Goal: Transaction & Acquisition: Download file/media

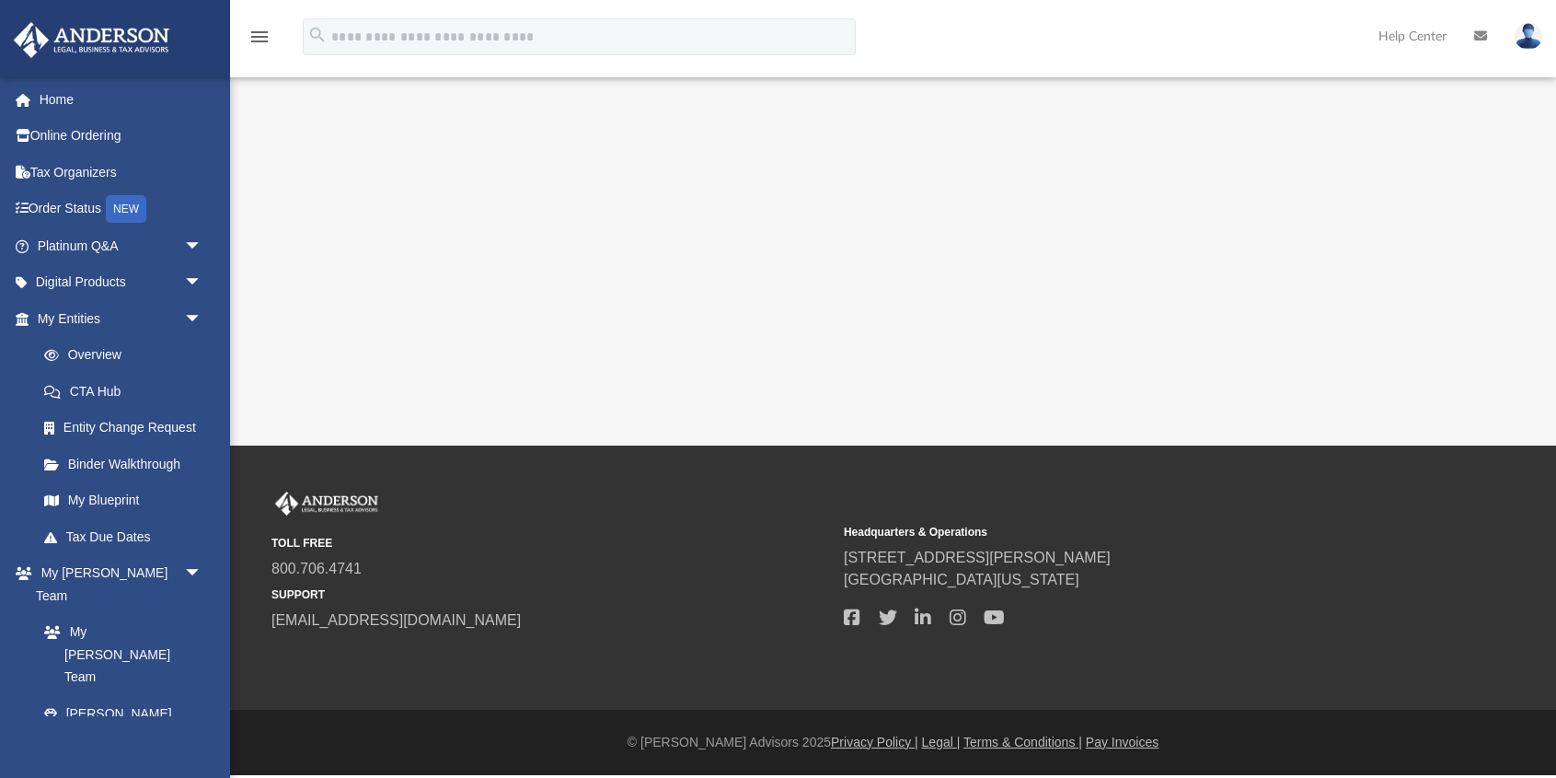
click at [0, 775] on nordpass-portal at bounding box center [0, 775] width 0 height 0
click at [198, 320] on span "arrow_drop_down" at bounding box center [202, 319] width 37 height 38
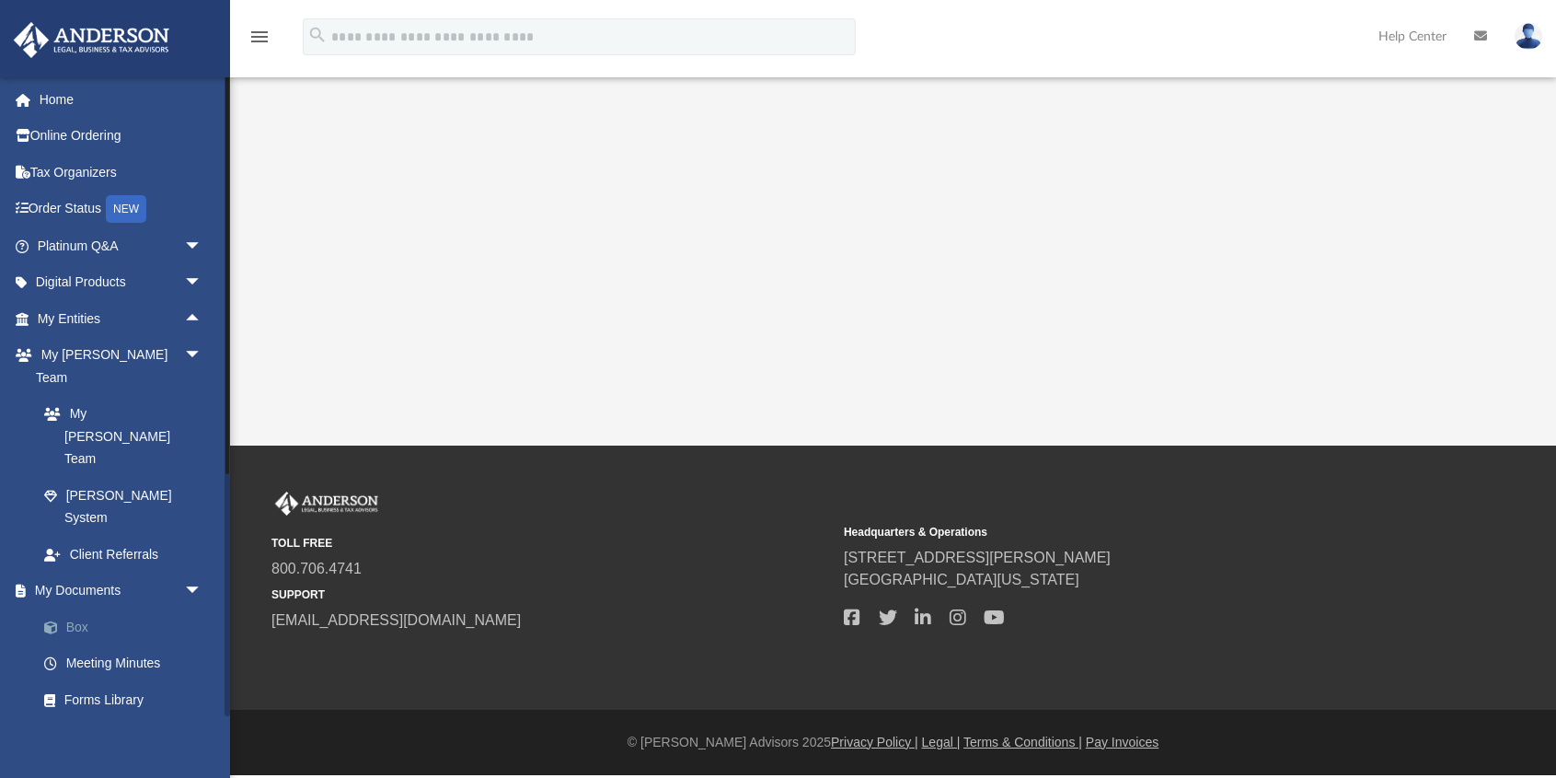
click at [84, 608] on link "Box" at bounding box center [128, 626] width 204 height 37
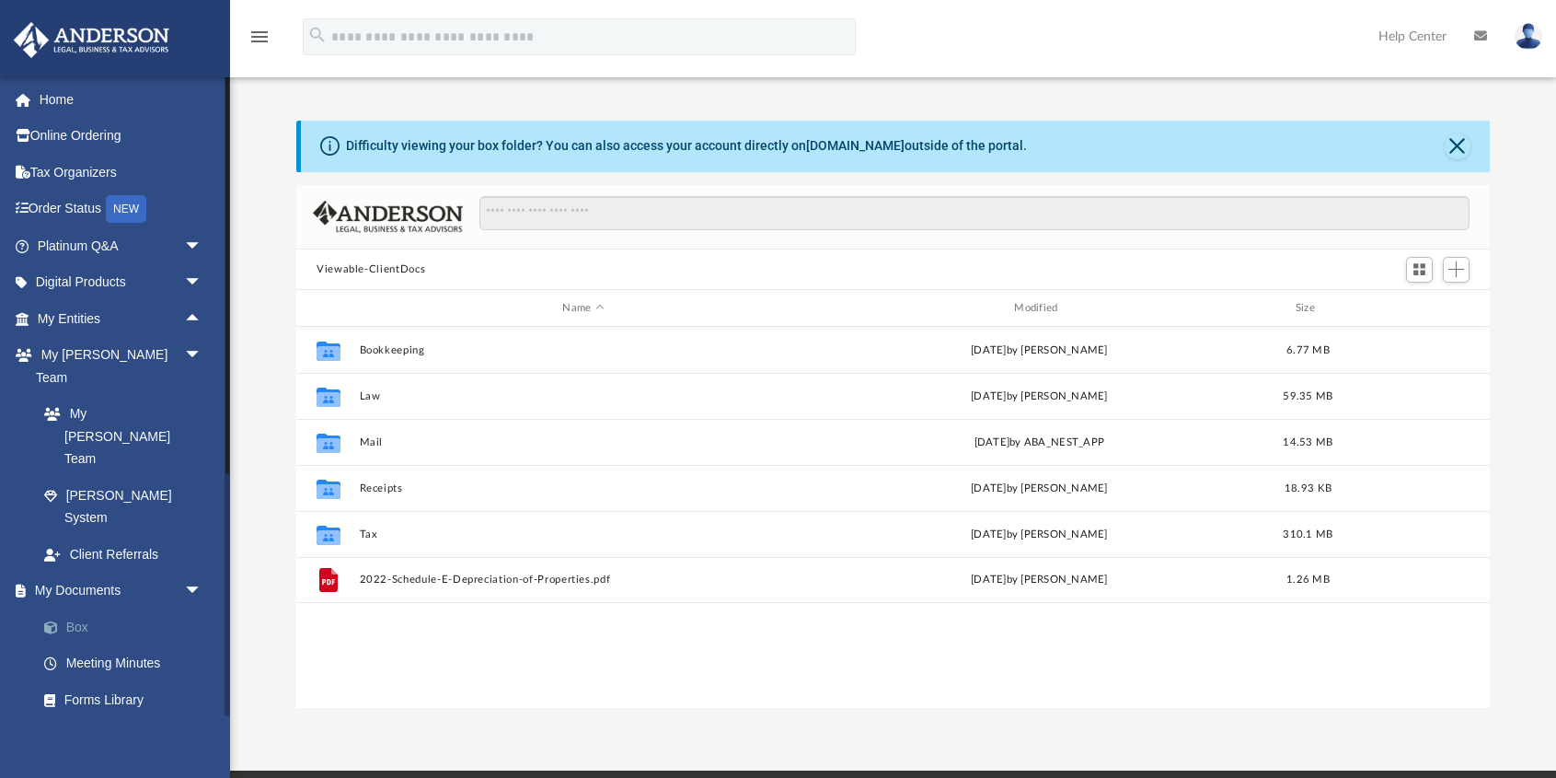
scroll to position [418, 1194]
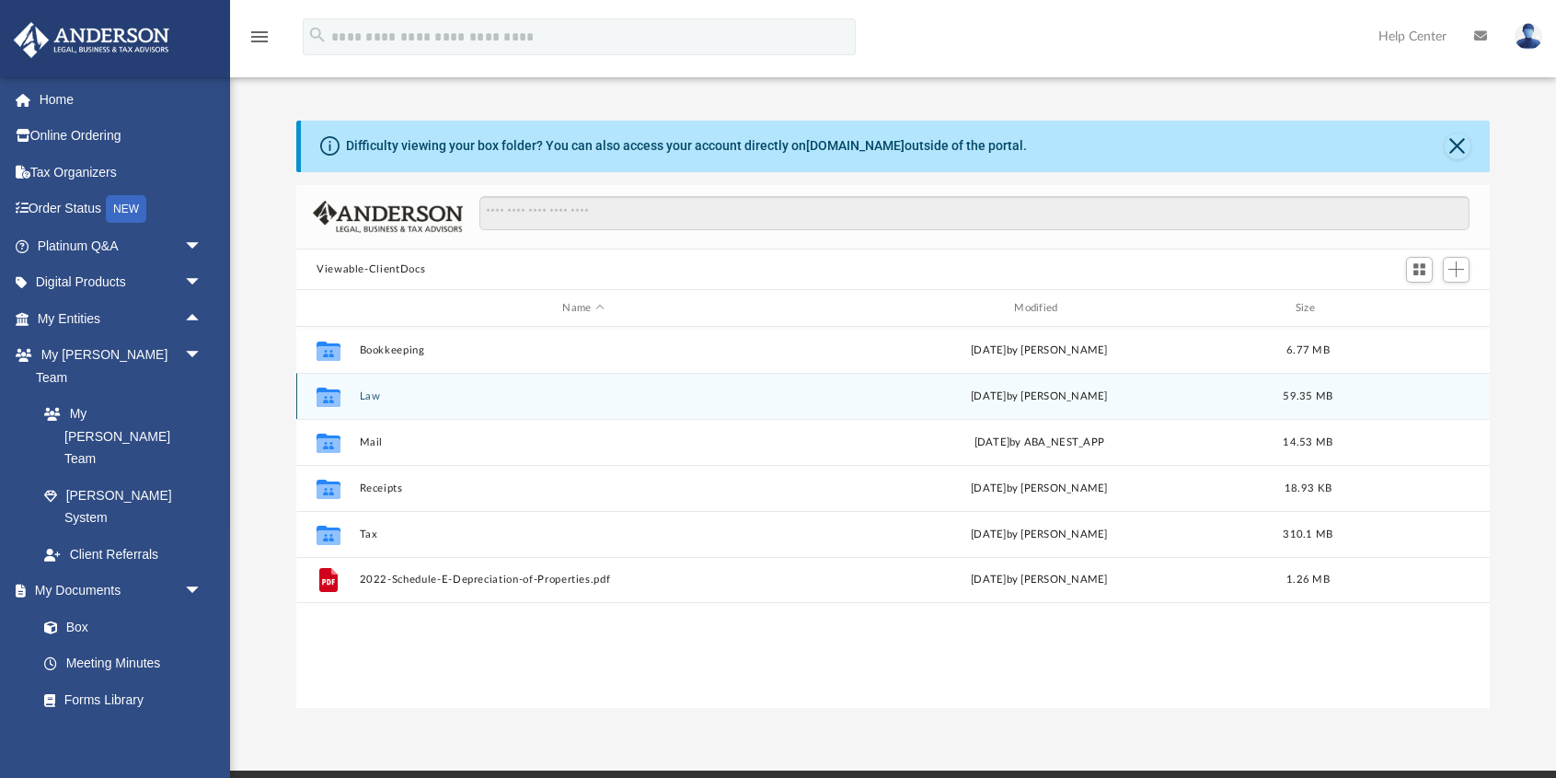
click at [369, 391] on button "Law" at bounding box center [584, 396] width 448 height 12
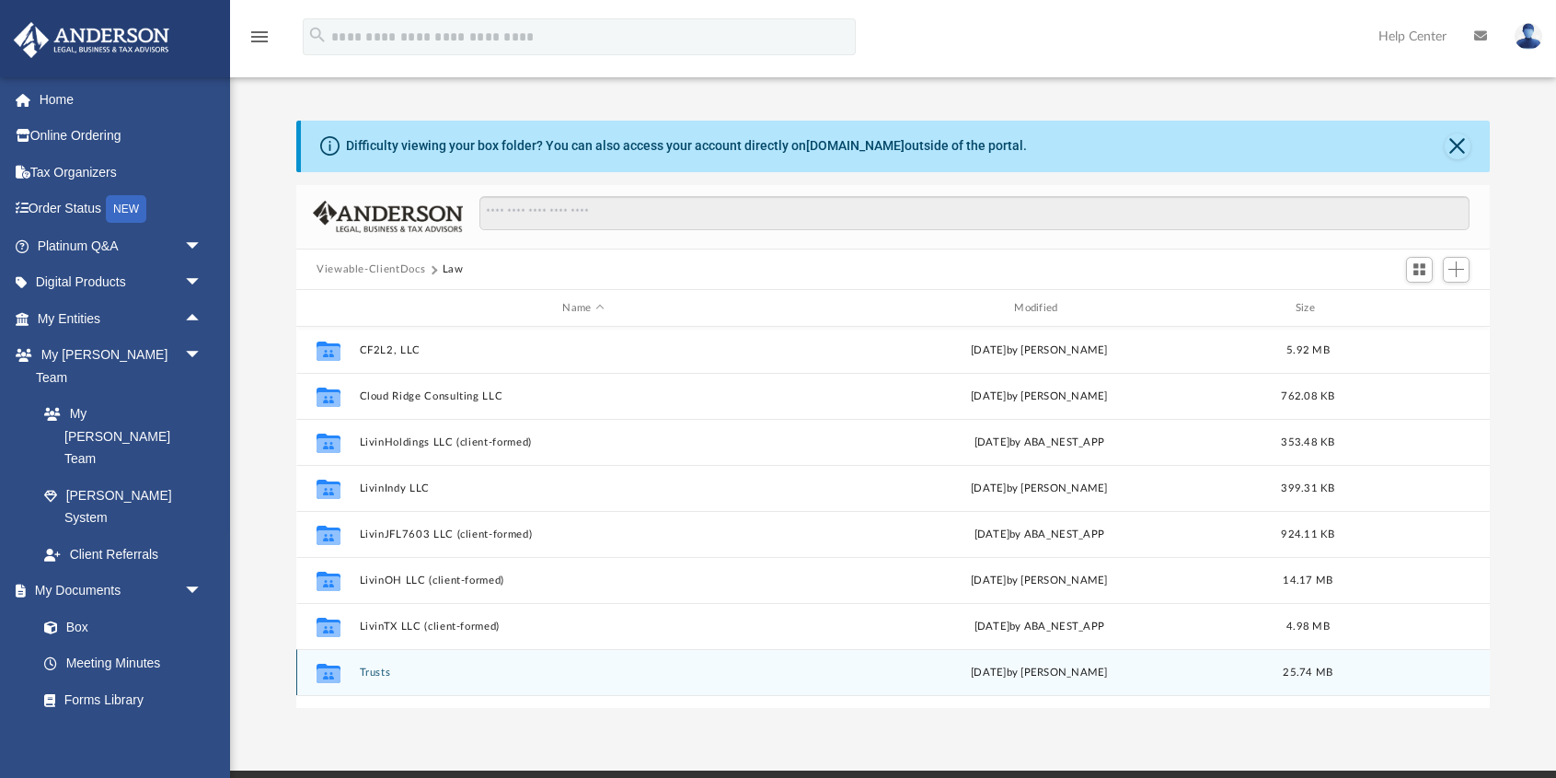
click at [371, 669] on button "Trusts" at bounding box center [584, 672] width 448 height 12
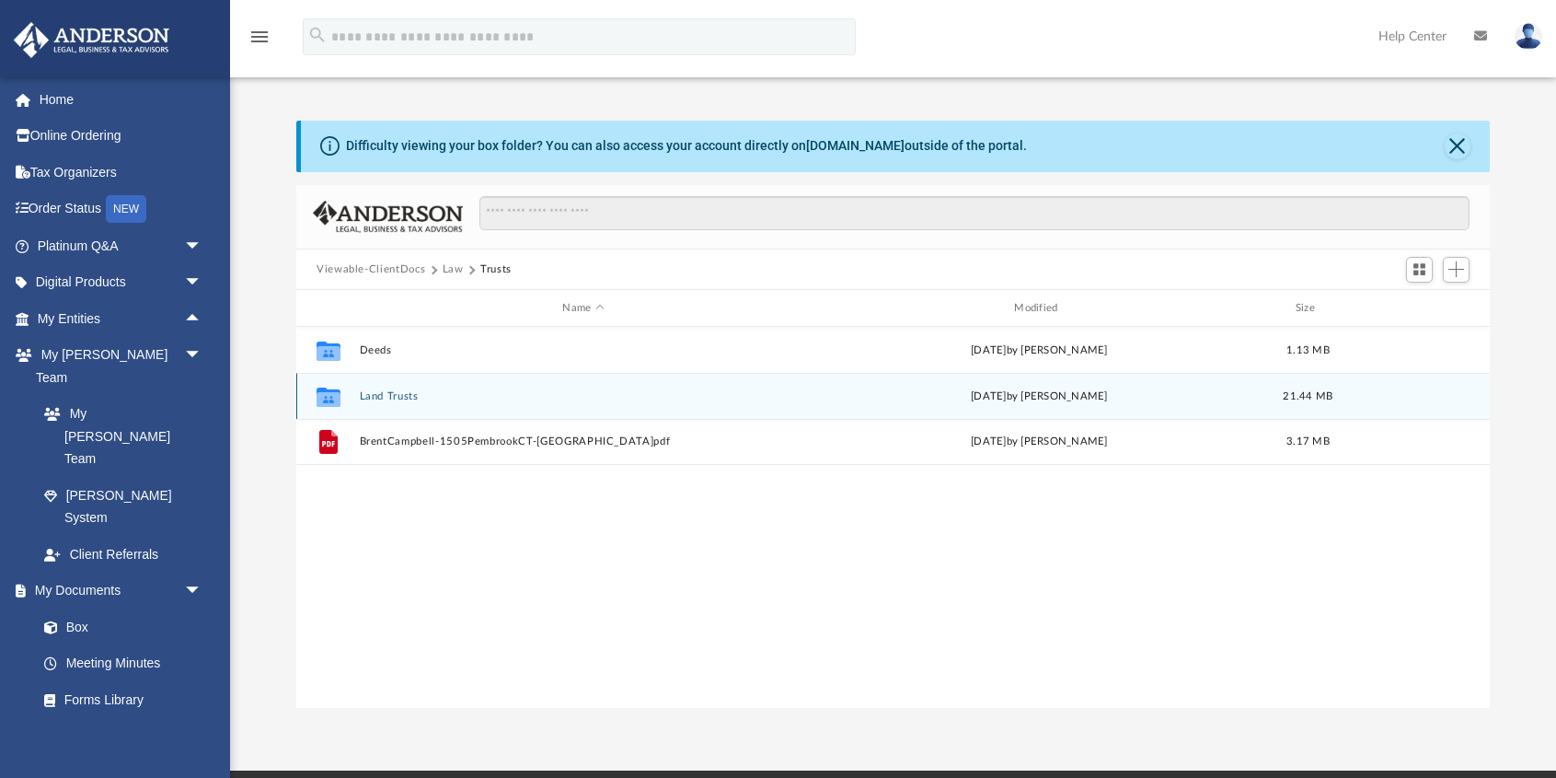
click at [386, 396] on button "Land Trusts" at bounding box center [584, 396] width 448 height 12
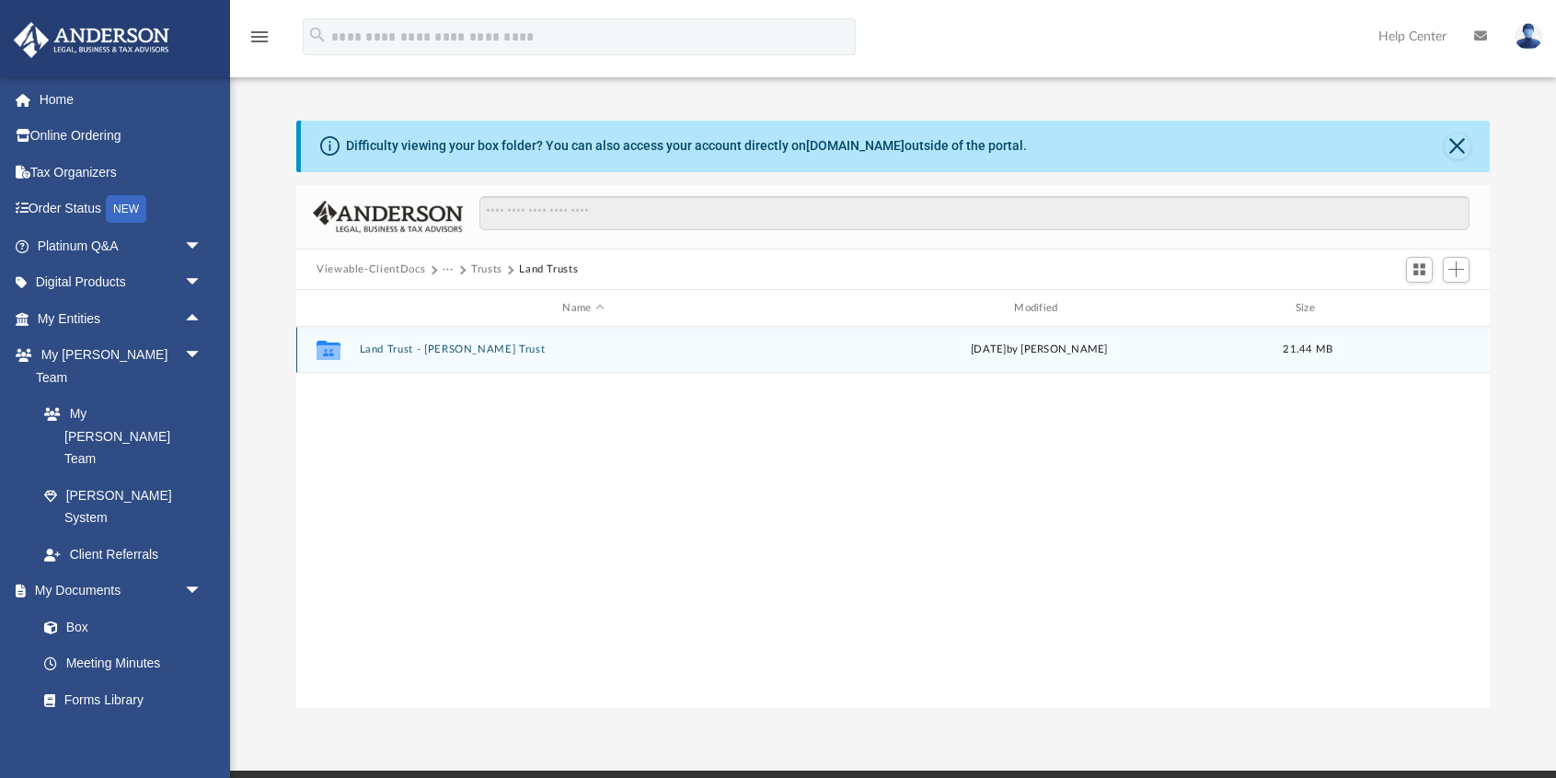
click at [417, 350] on button "Land Trust - [PERSON_NAME] Trust" at bounding box center [584, 350] width 448 height 12
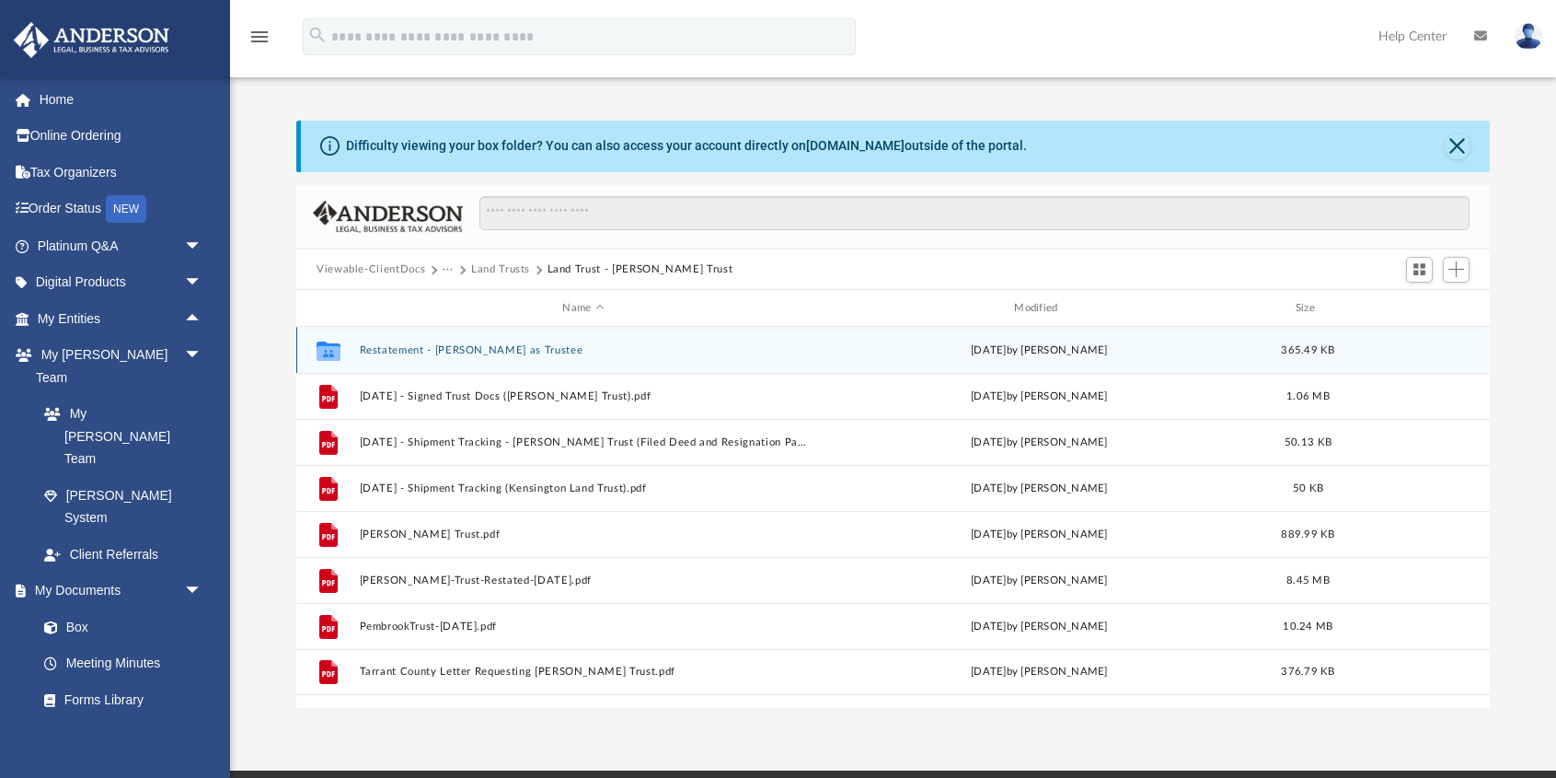
click at [434, 349] on button "Restatement - [PERSON_NAME] as Trustee" at bounding box center [584, 350] width 448 height 12
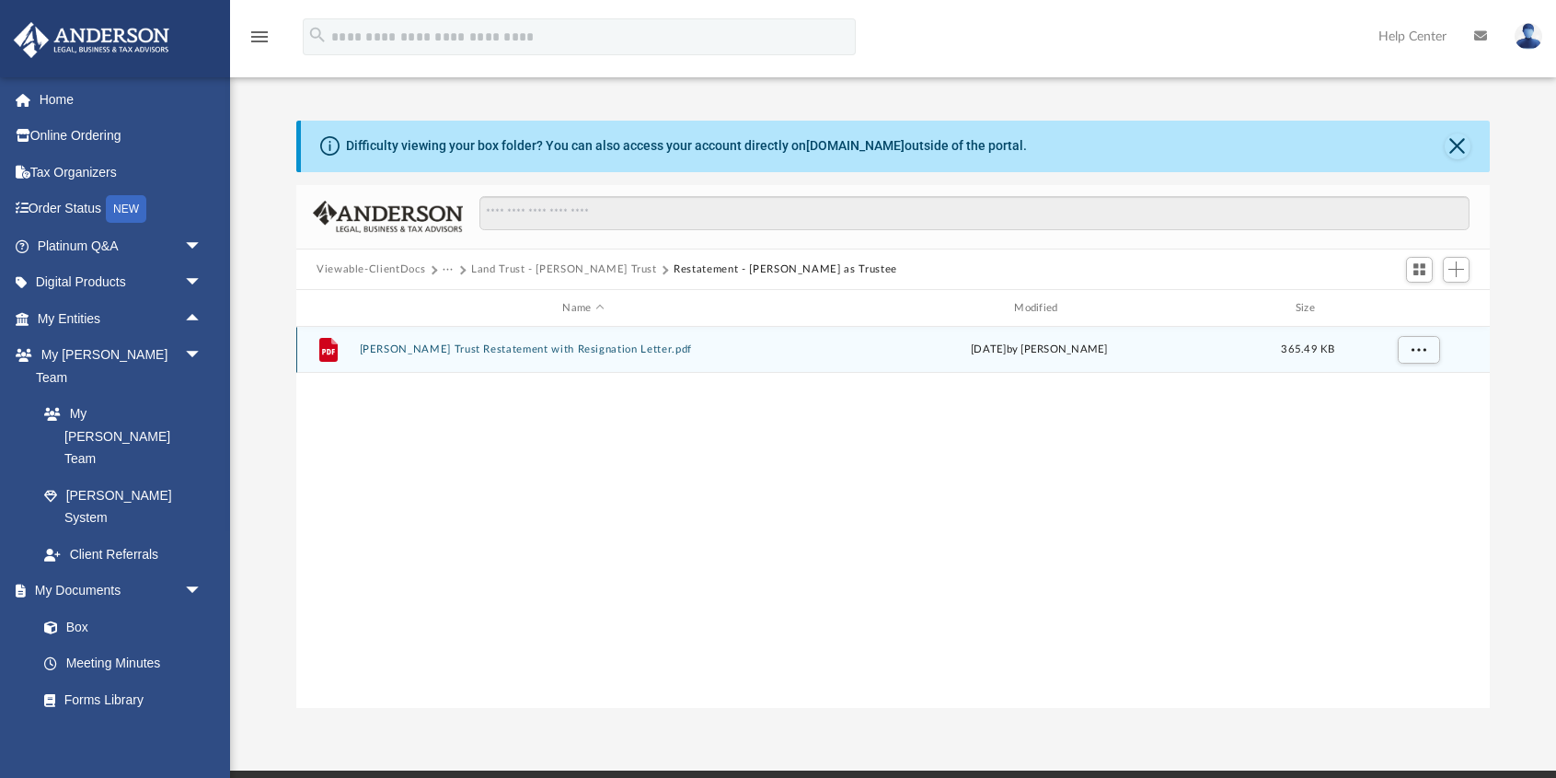
click at [481, 351] on button "[PERSON_NAME] Trust Restatement with Resignation Letter.pdf" at bounding box center [584, 350] width 448 height 12
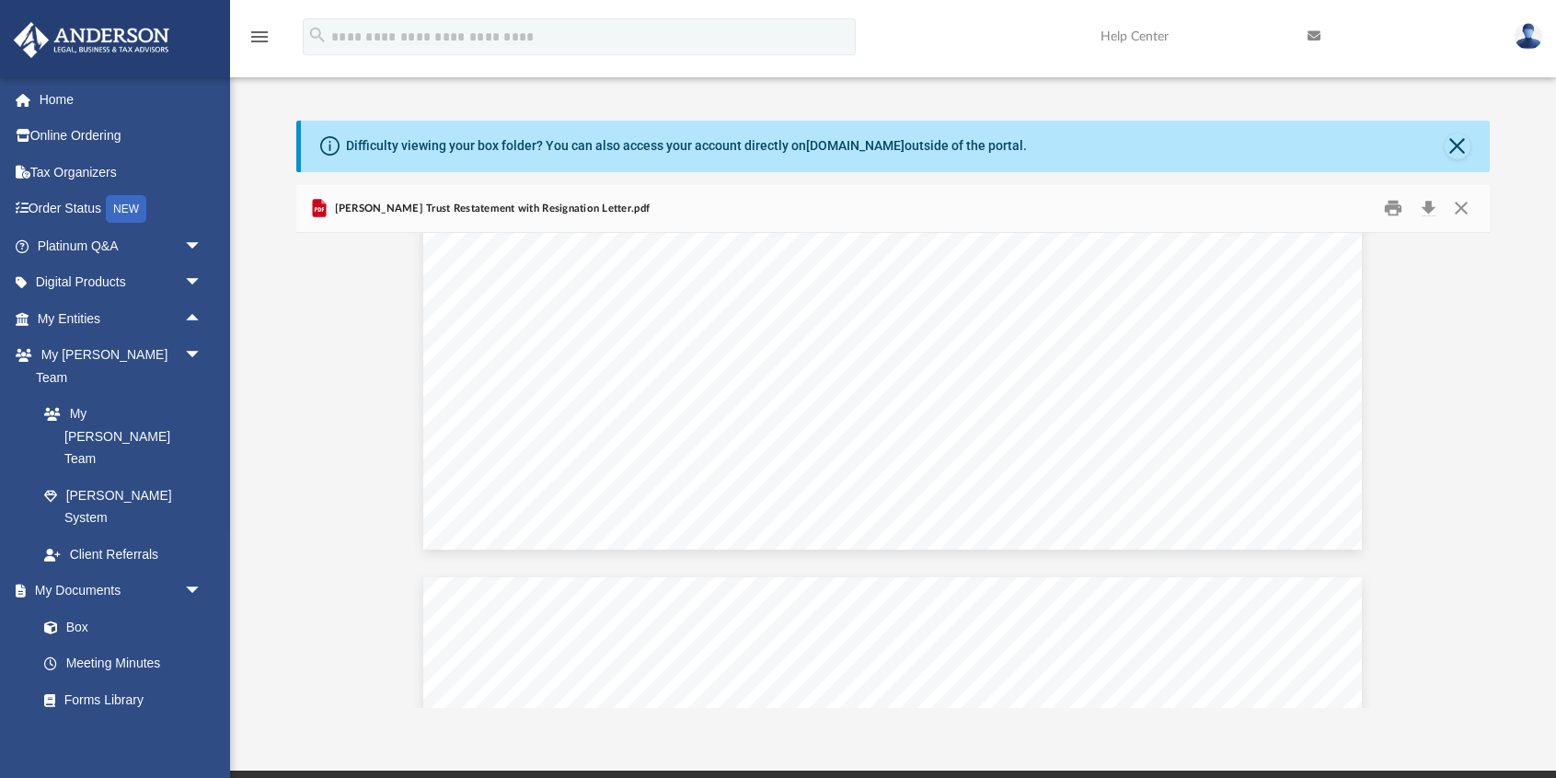
scroll to position [23253, 0]
click at [1429, 210] on button "Download" at bounding box center [1428, 208] width 33 height 29
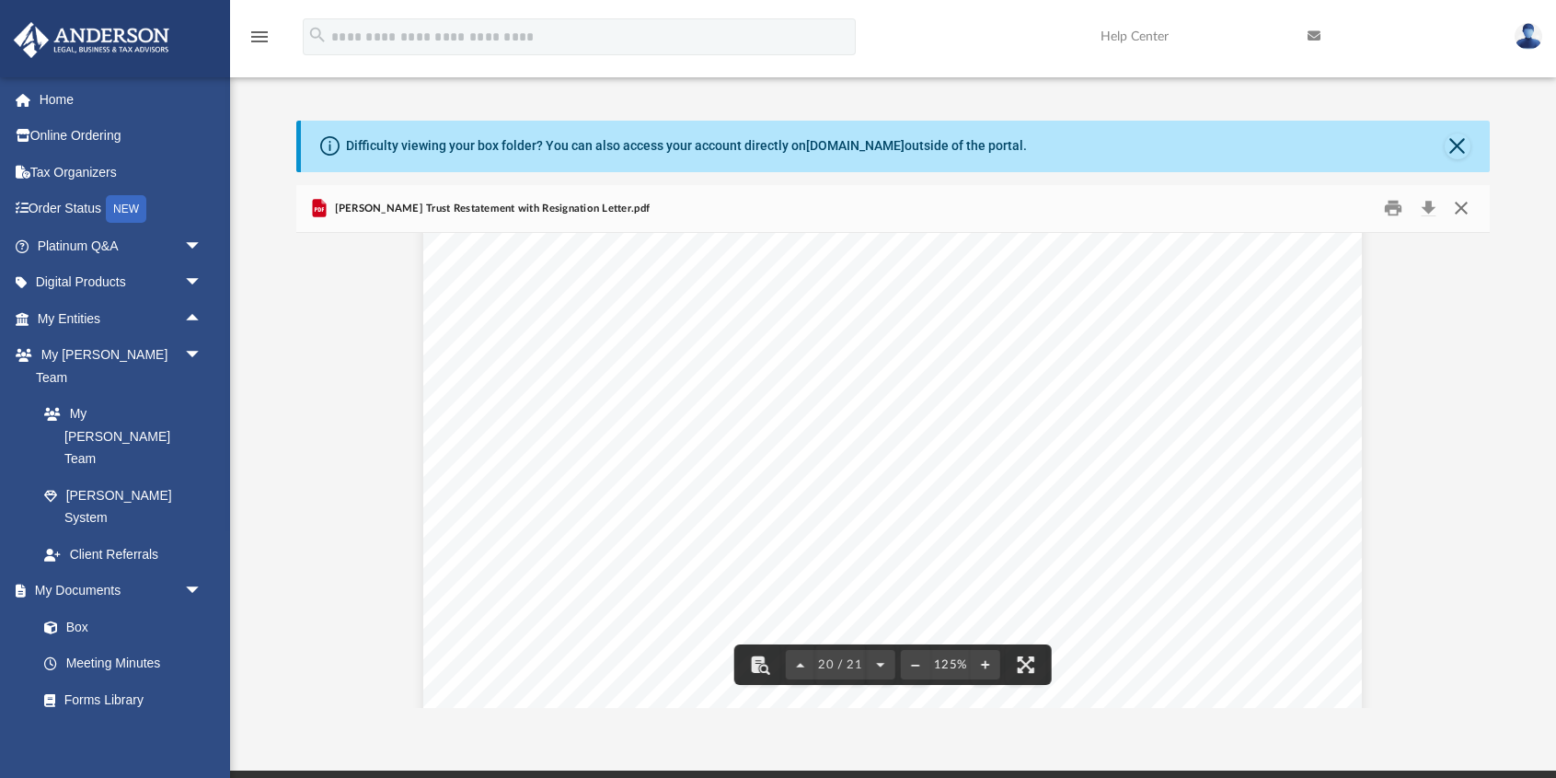
click at [1462, 209] on button "Close" at bounding box center [1461, 208] width 33 height 29
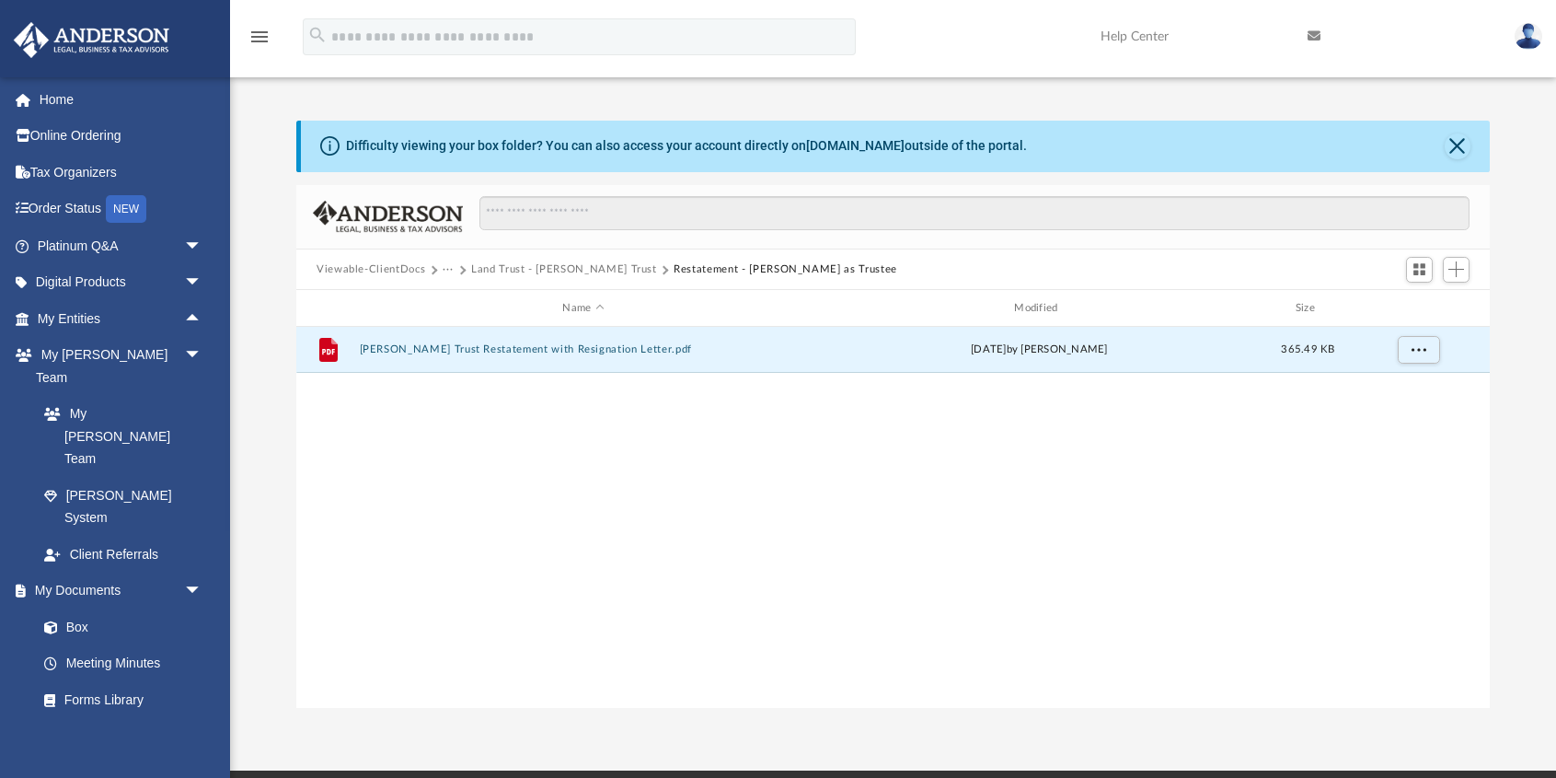
click at [584, 269] on button "Land Trust - [PERSON_NAME] Trust" at bounding box center [564, 269] width 186 height 17
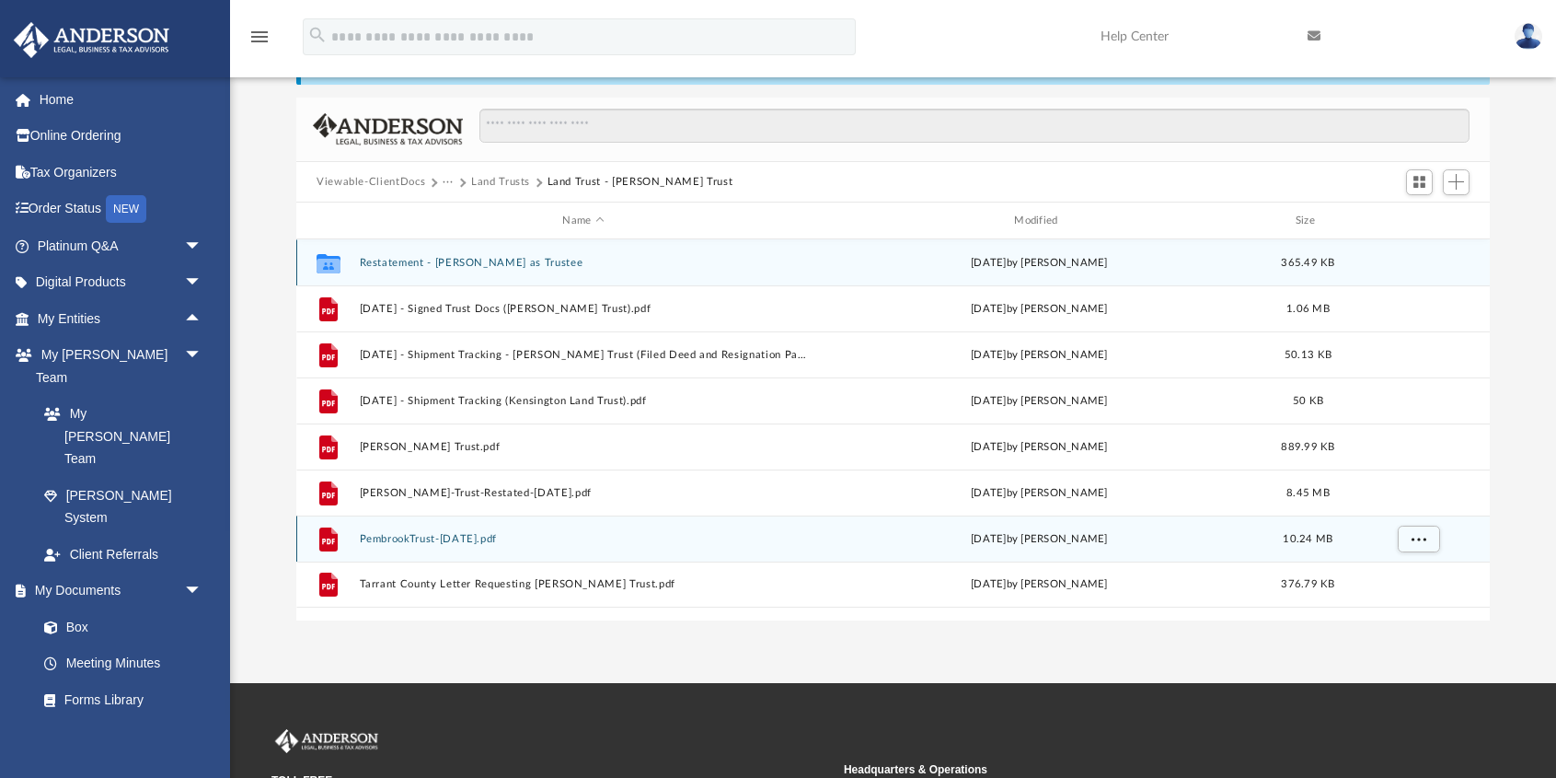
scroll to position [90, 0]
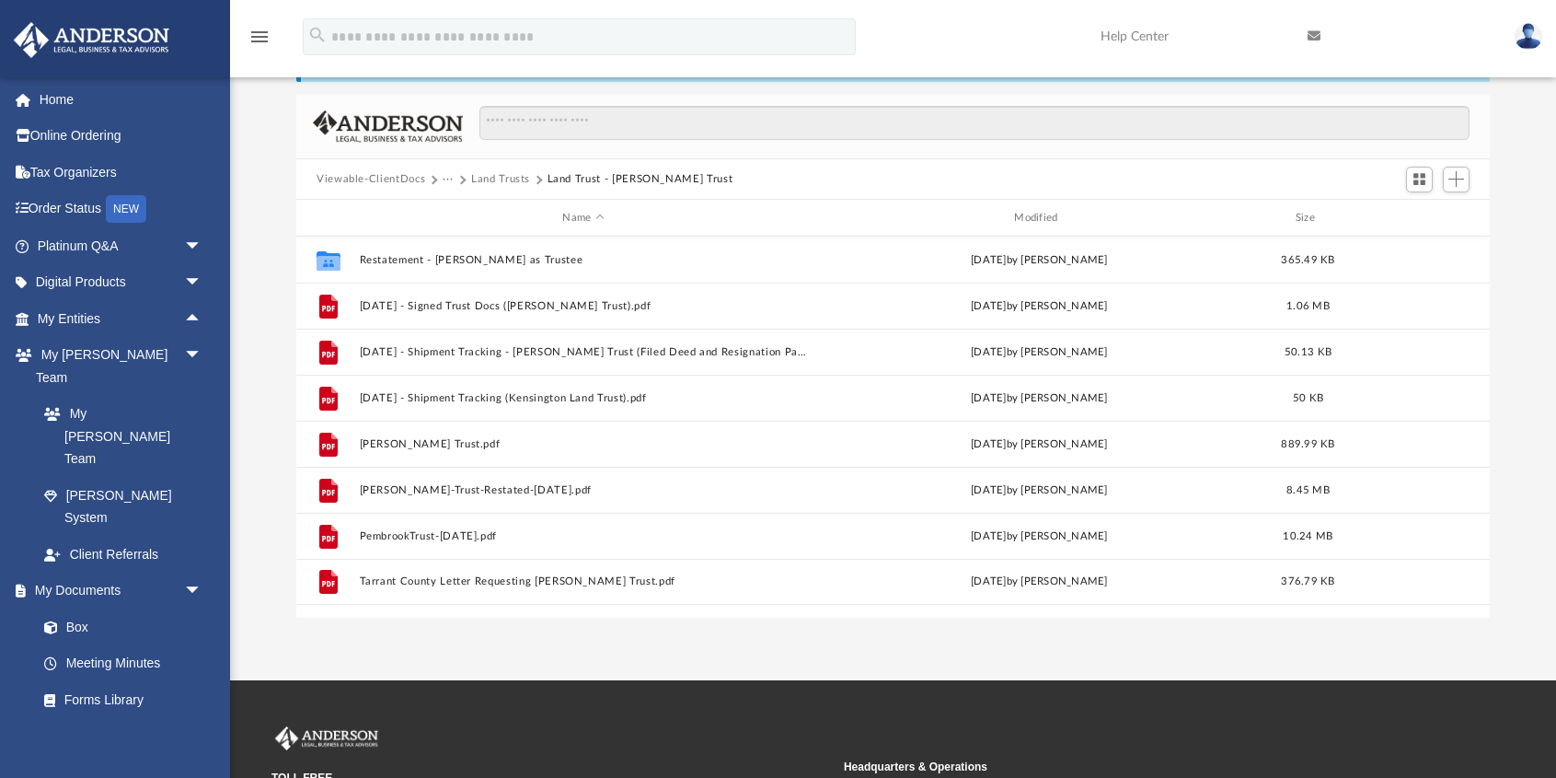
click at [565, 178] on button "Land Trust - [PERSON_NAME] Trust" at bounding box center [641, 179] width 186 height 17
click at [501, 179] on button "Land Trusts" at bounding box center [500, 179] width 59 height 17
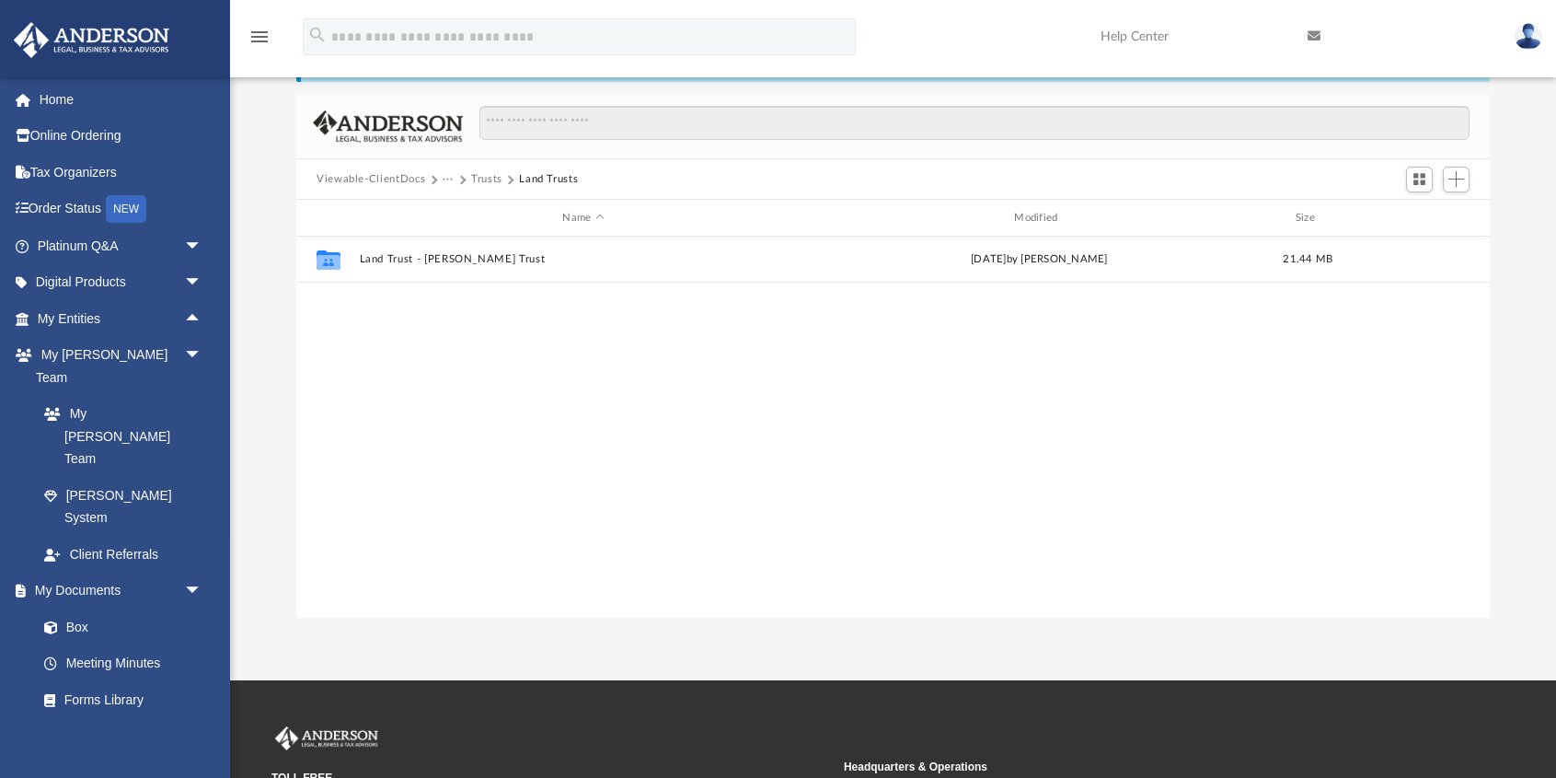
click at [405, 179] on button "Viewable-ClientDocs" at bounding box center [371, 179] width 109 height 17
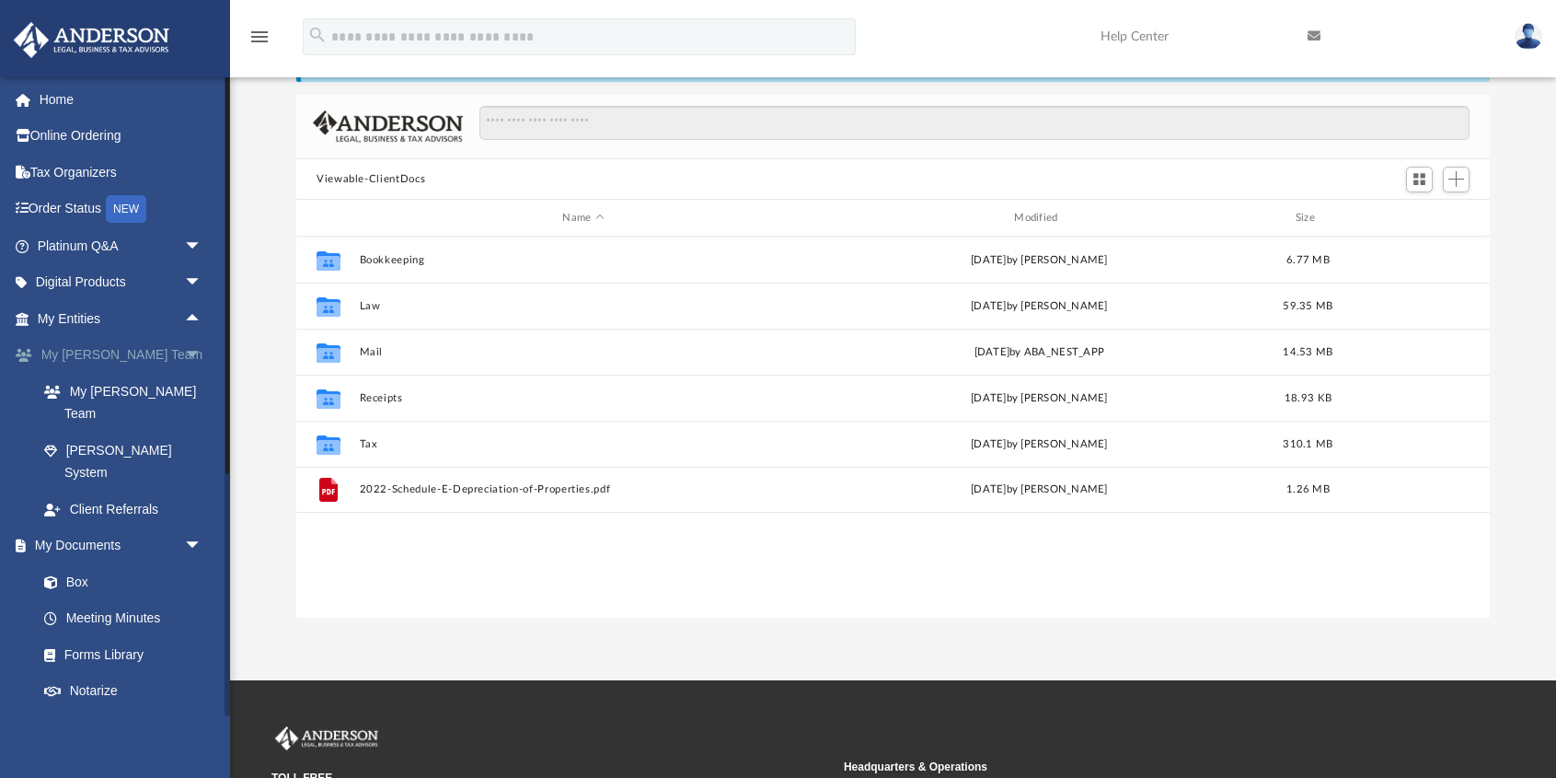
click at [194, 353] on span "arrow_drop_down" at bounding box center [202, 356] width 37 height 38
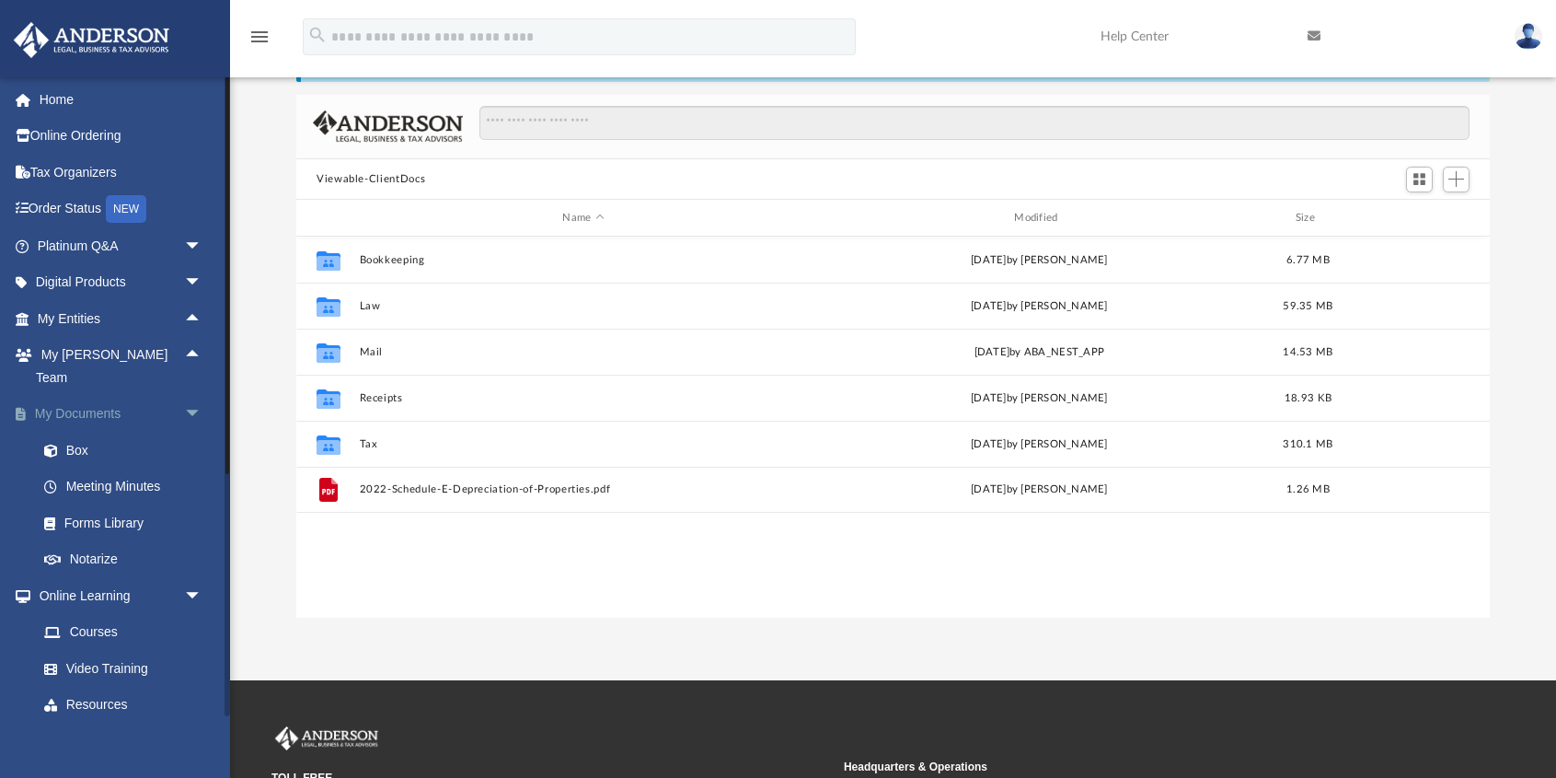
click at [195, 396] on span "arrow_drop_down" at bounding box center [202, 415] width 37 height 38
click at [193, 432] on span "arrow_drop_down" at bounding box center [202, 451] width 37 height 38
